Goal: Task Accomplishment & Management: Use online tool/utility

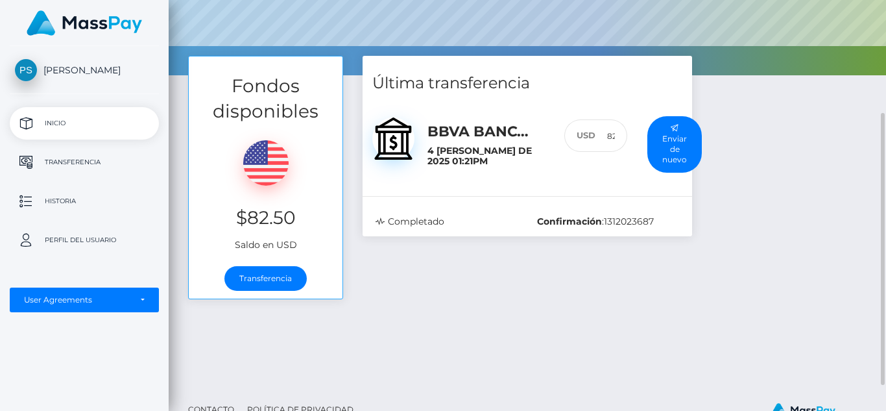
scroll to position [210, 0]
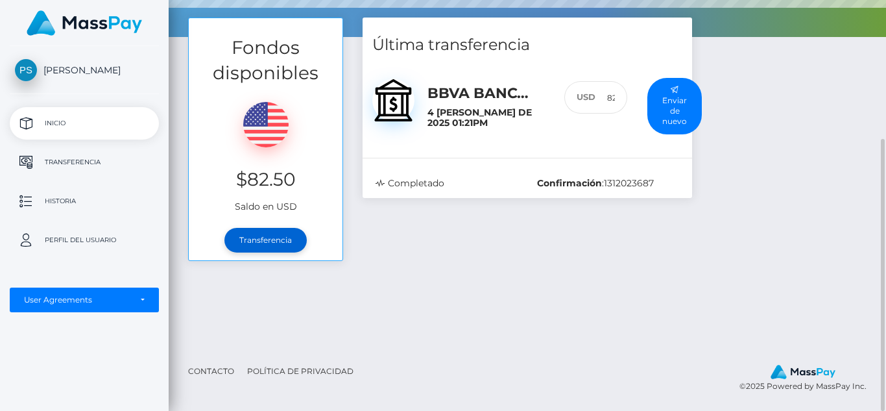
click at [278, 240] on link "Transferencia" at bounding box center [265, 240] width 82 height 25
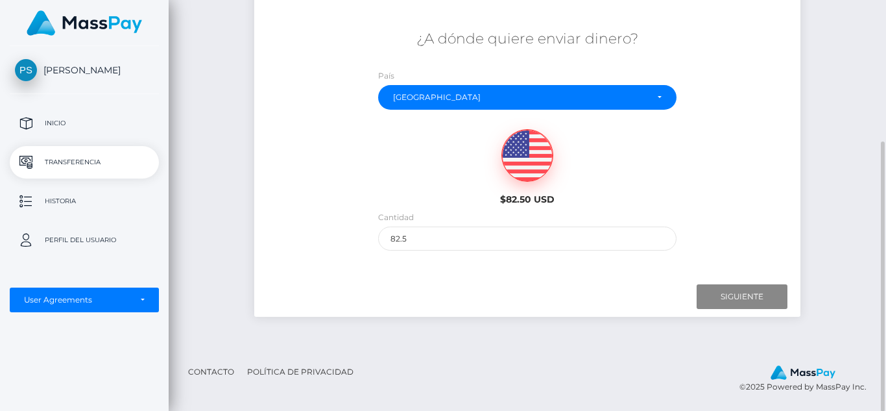
scroll to position [214, 0]
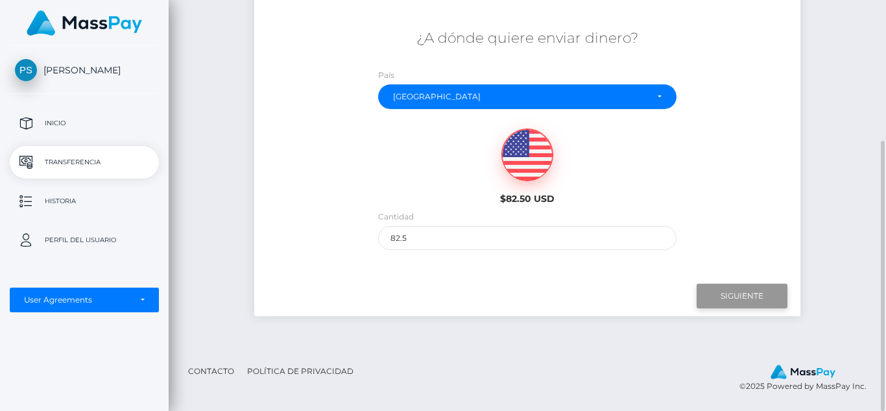
click at [750, 299] on input "Siguiente" at bounding box center [742, 295] width 91 height 25
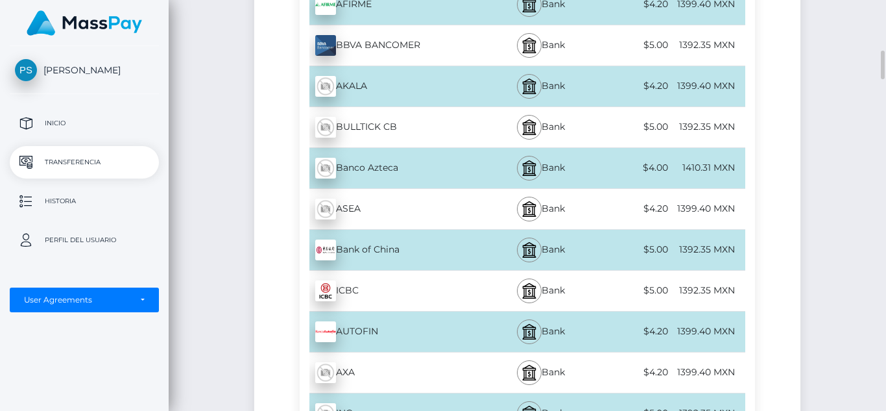
scroll to position [732, 0]
click at [332, 166] on img at bounding box center [325, 167] width 21 height 21
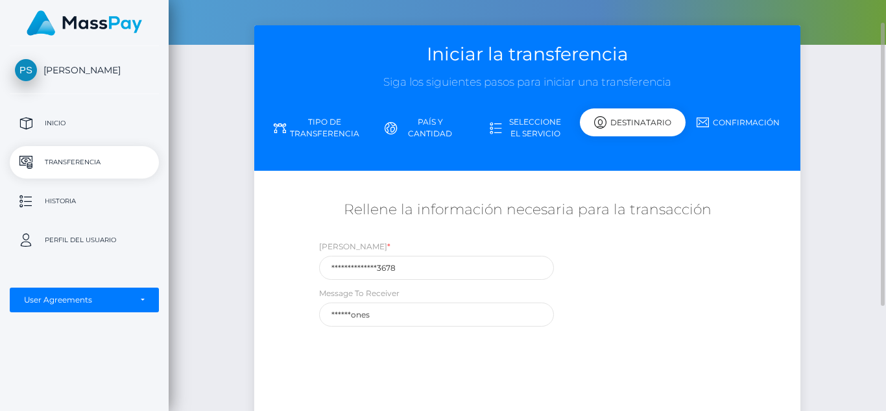
scroll to position [37, 0]
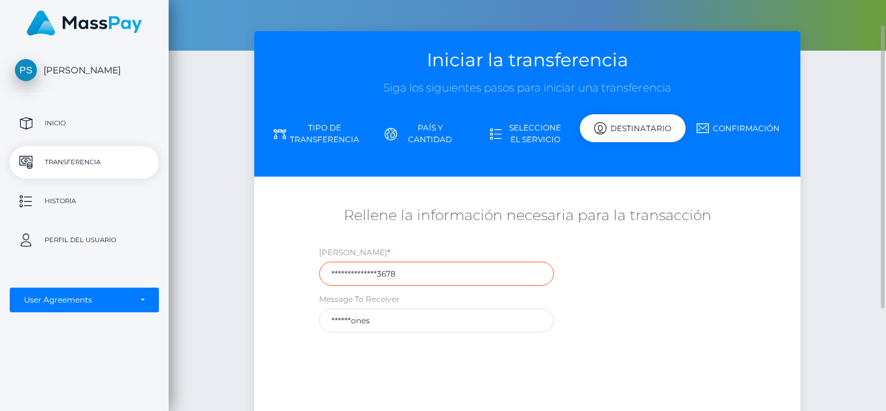
click at [414, 272] on input "**********" at bounding box center [436, 273] width 235 height 24
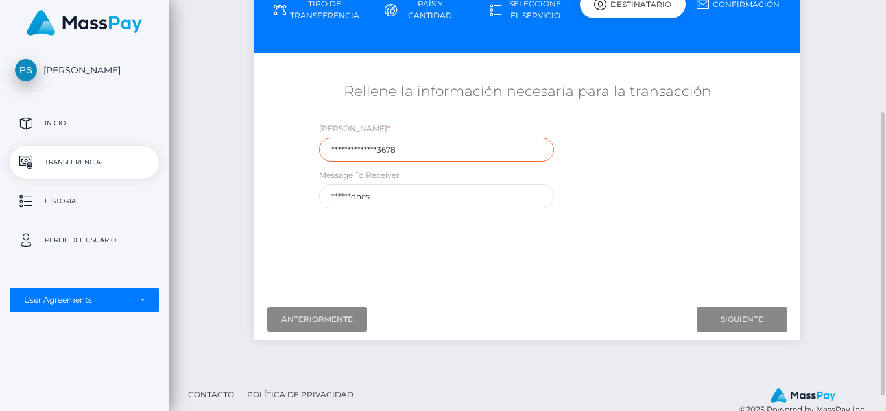
scroll to position [162, 0]
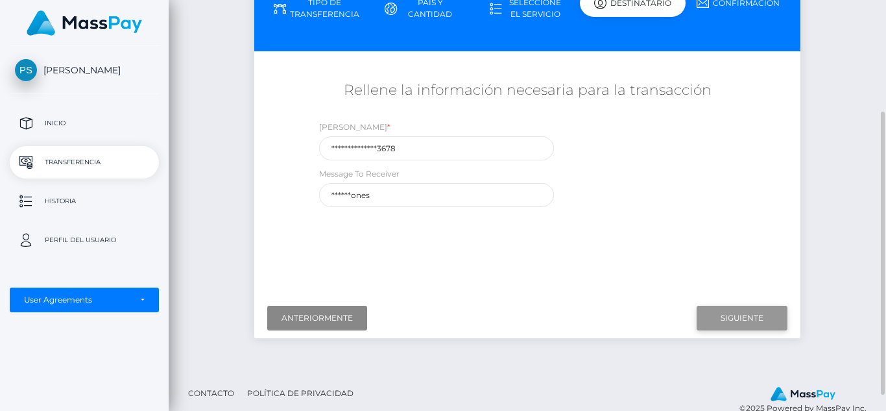
click at [736, 317] on input "Siguiente" at bounding box center [742, 318] width 91 height 25
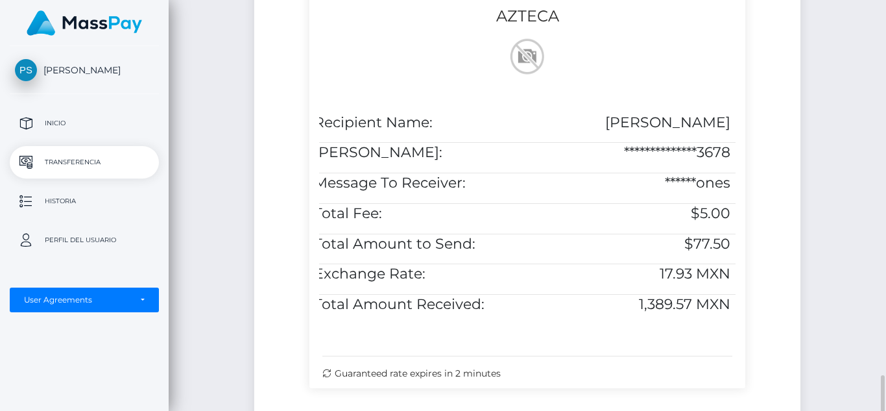
scroll to position [489, 0]
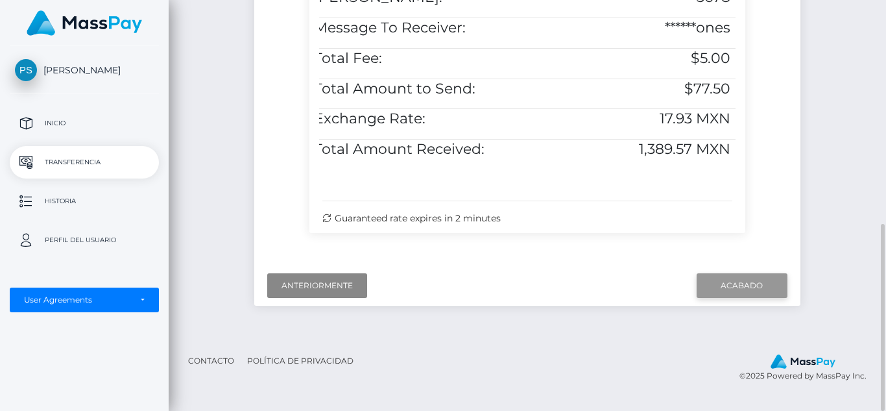
click at [742, 291] on input "Acabado" at bounding box center [742, 285] width 91 height 25
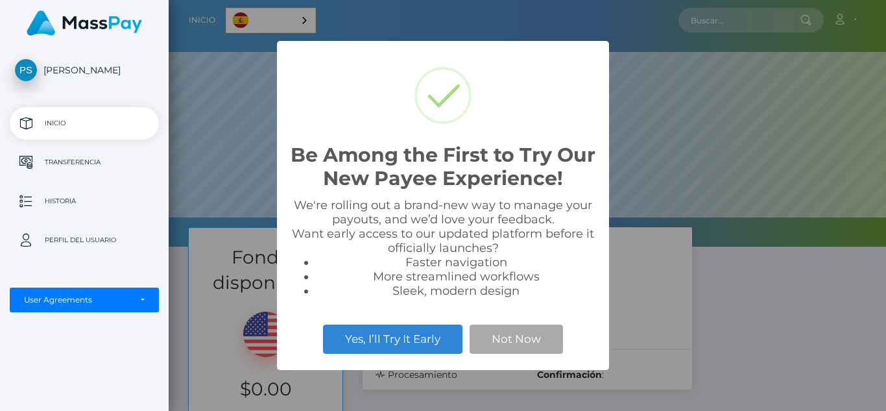
scroll to position [246, 717]
click at [639, 14] on div "Be Among the First to Try Our New Payee Experience! × We're rolling out a brand…" at bounding box center [443, 205] width 886 height 411
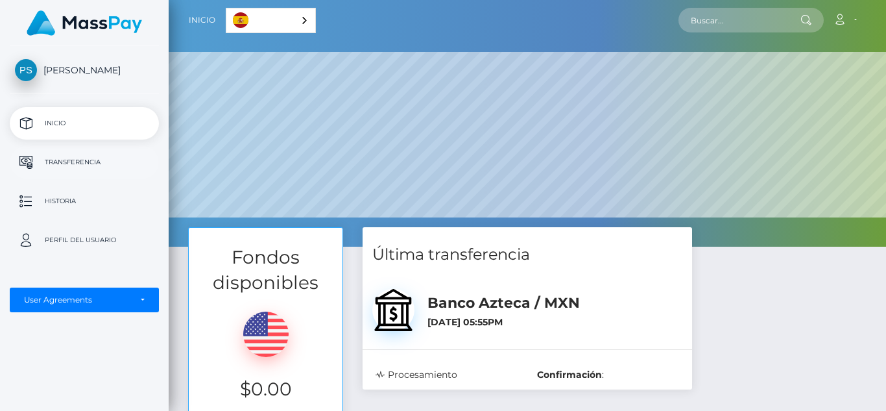
click at [56, 162] on p "Transferencia" at bounding box center [84, 161] width 139 height 19
